Goal: Navigation & Orientation: Find specific page/section

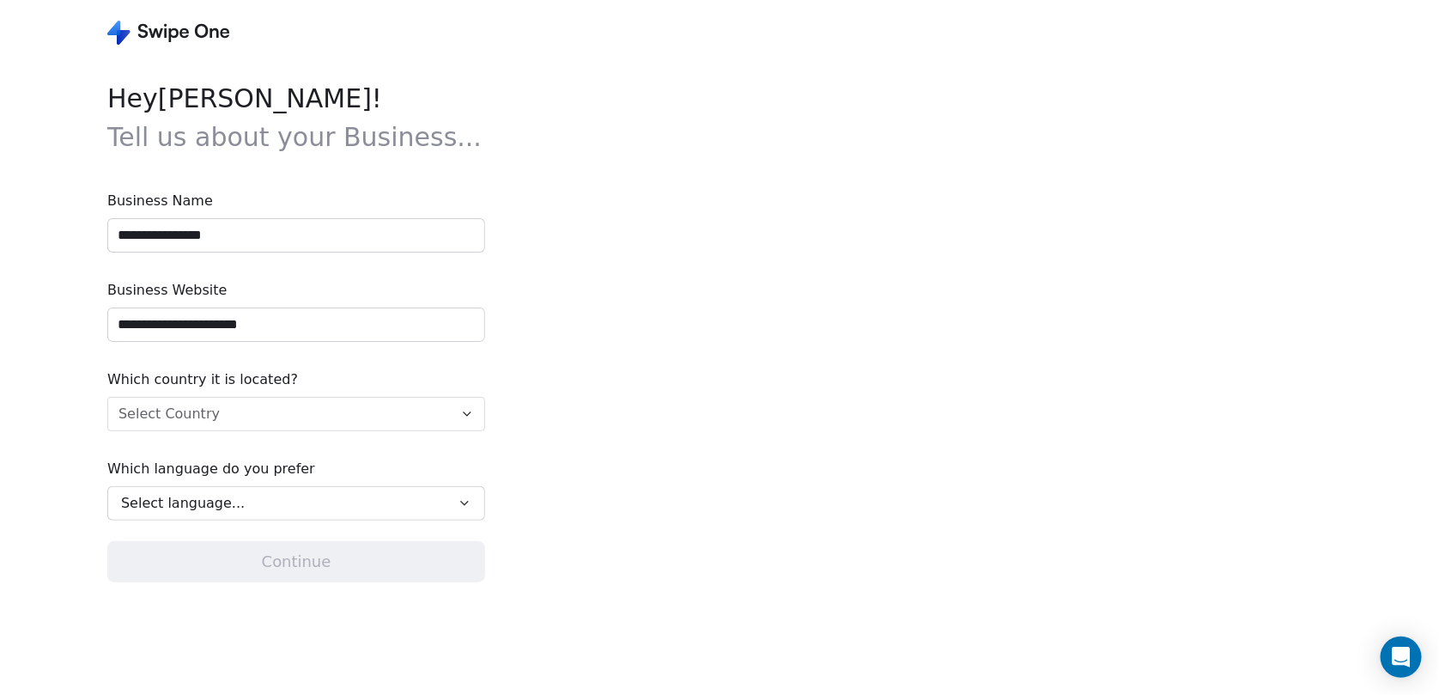
click at [160, 41] on icon at bounding box center [168, 33] width 123 height 24
click at [124, 30] on icon at bounding box center [123, 37] width 13 height 15
click at [189, 36] on icon at bounding box center [168, 33] width 123 height 24
click at [198, 623] on div "**********" at bounding box center [296, 376] width 378 height 595
click at [16, 551] on div "**********" at bounding box center [432, 347] width 864 height 695
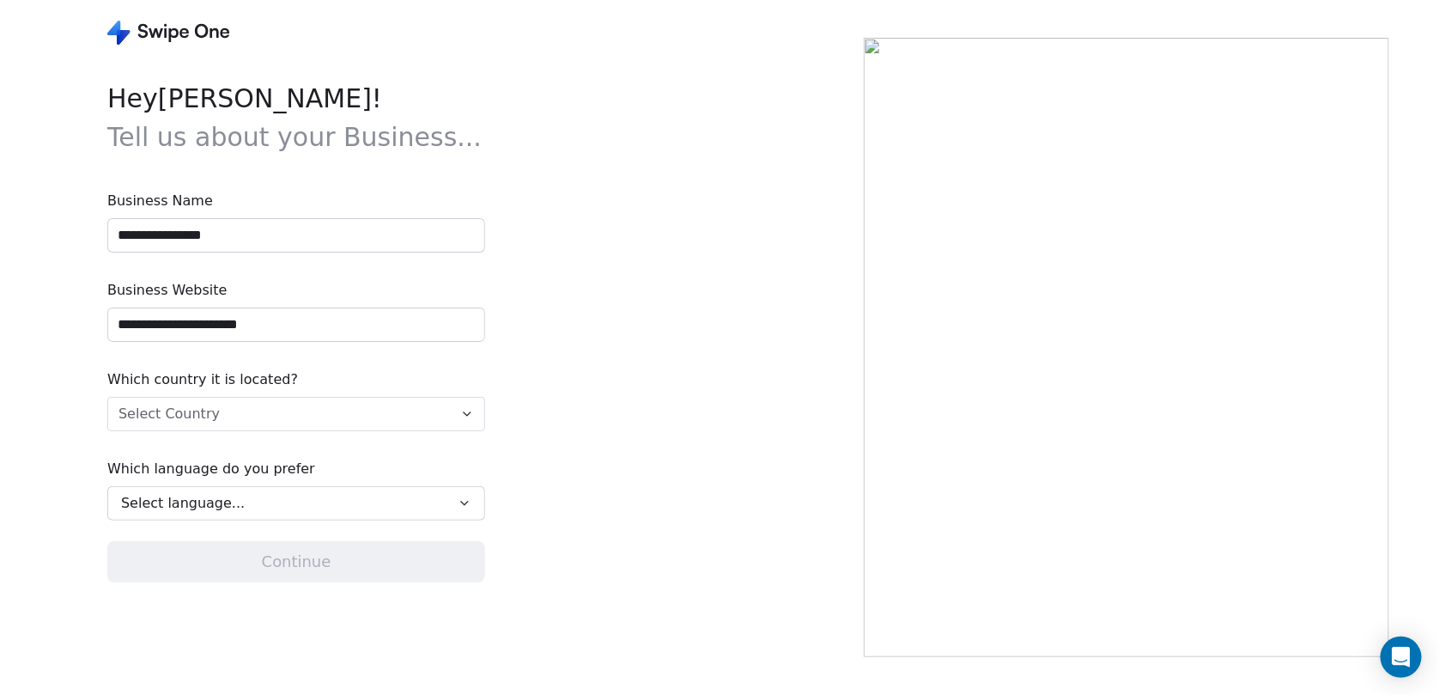
click at [239, 203] on span "Business Name" at bounding box center [296, 201] width 378 height 21
click at [167, 41] on icon at bounding box center [168, 33] width 123 height 24
click at [1402, 660] on icon "Open Intercom Messenger" at bounding box center [1401, 657] width 20 height 22
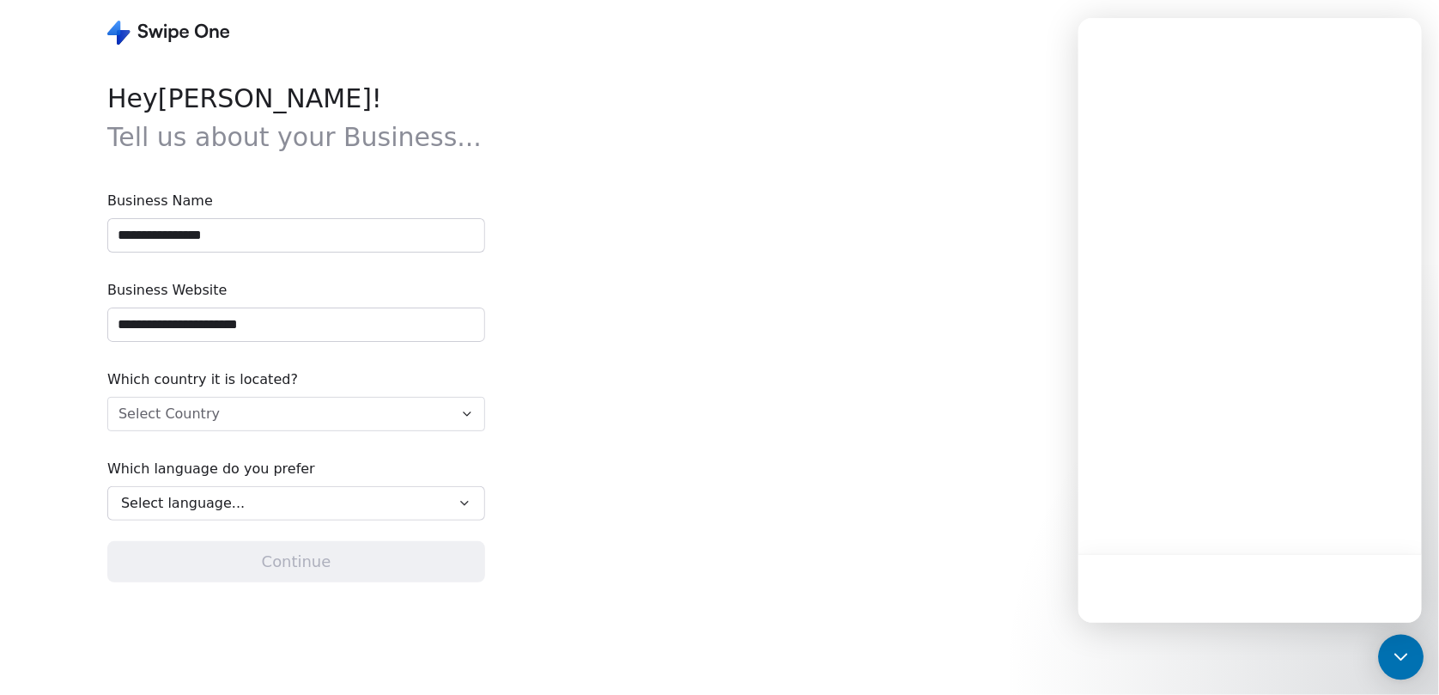
click at [1401, 661] on icon "Open Intercom Messenger" at bounding box center [1401, 657] width 22 height 22
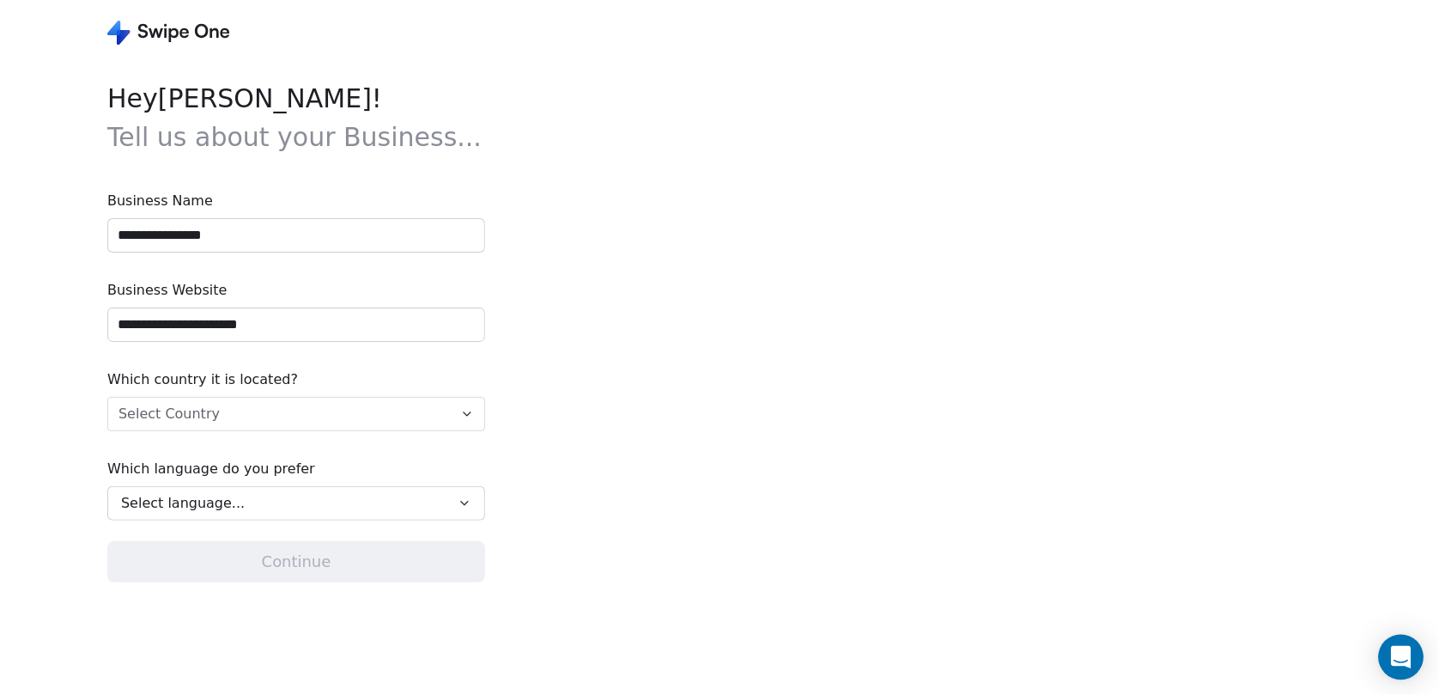
click at [1401, 661] on icon "Open Intercom Messenger" at bounding box center [1401, 657] width 22 height 22
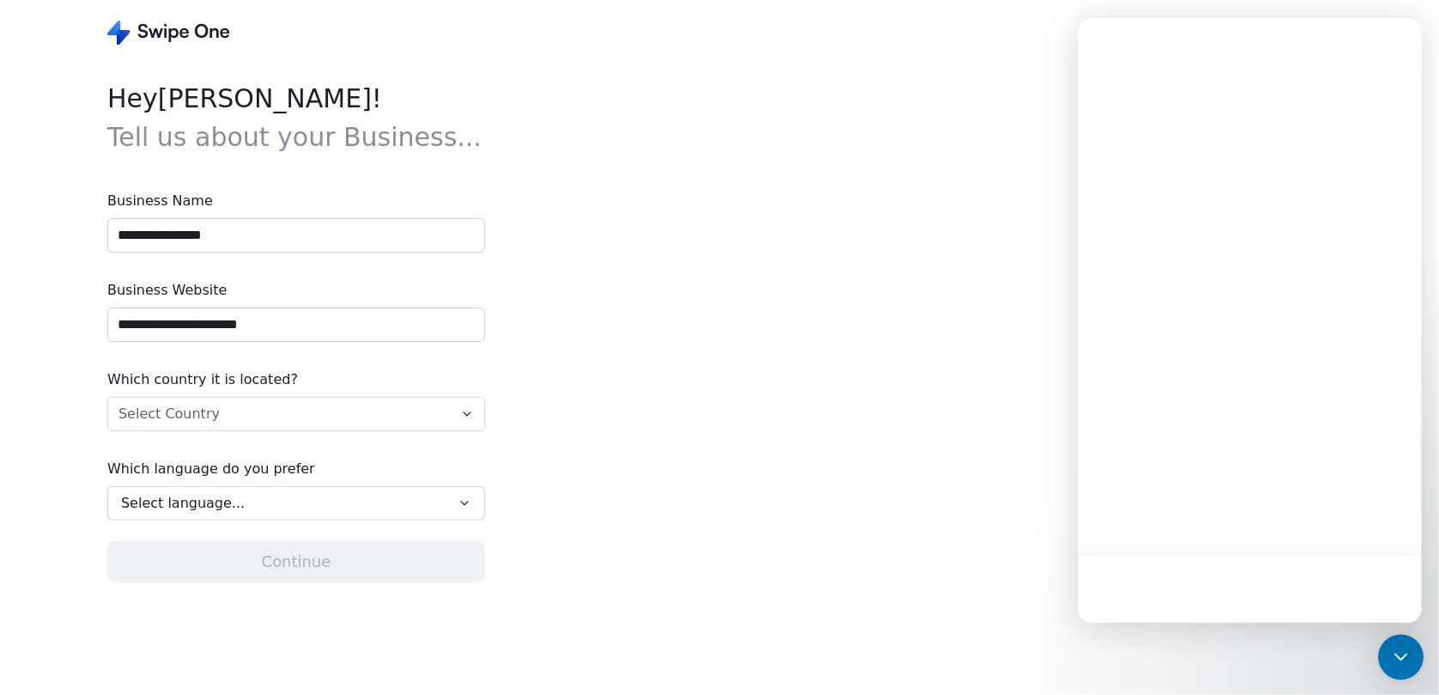
click at [1401, 661] on icon "Open Intercom Messenger" at bounding box center [1401, 657] width 22 height 22
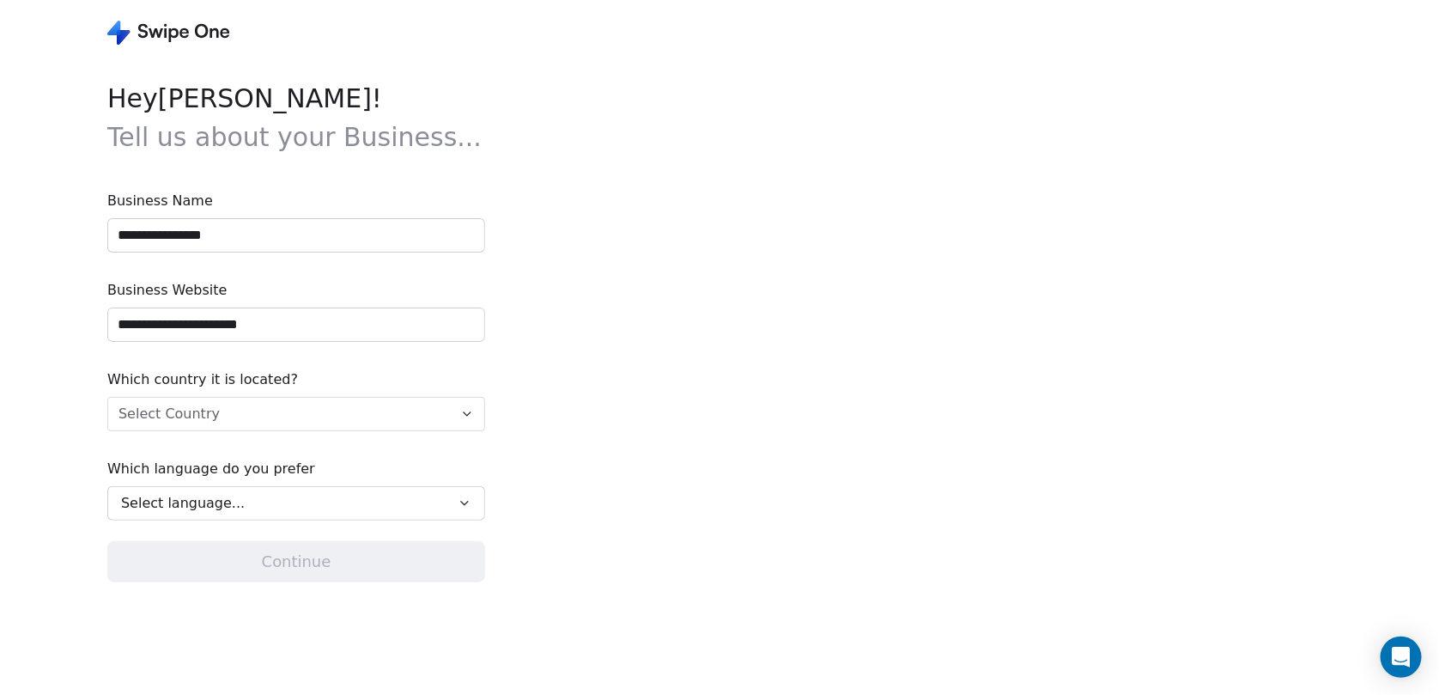
click at [164, 35] on icon at bounding box center [165, 31] width 3 height 14
